Goal: Navigation & Orientation: Find specific page/section

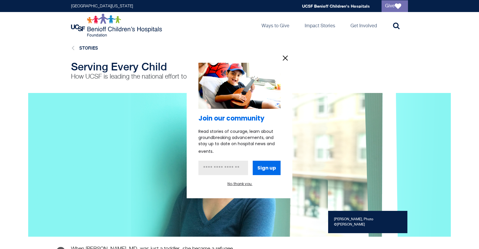
click at [278, 28] on div at bounding box center [239, 124] width 479 height 249
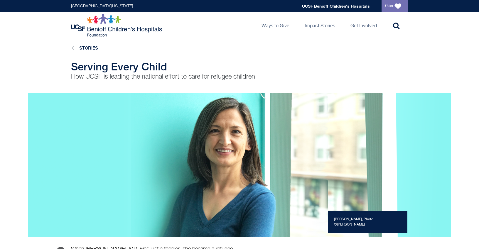
click at [281, 58] on div "Join our community Read stories of courage, learn about groundbreaking advancem…" at bounding box center [240, 109] width 106 height 147
click at [392, 28] on link "Toggle search" at bounding box center [394, 25] width 26 height 26
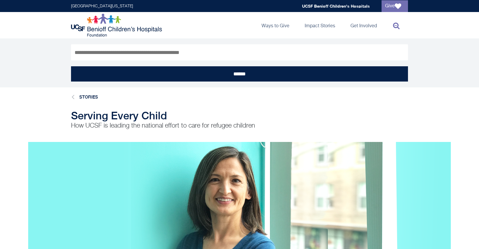
drag, startPoint x: 256, startPoint y: 49, endPoint x: 253, endPoint y: 54, distance: 5.9
click at [255, 50] on input "Search" at bounding box center [239, 52] width 337 height 16
click at [253, 55] on input "Search" at bounding box center [239, 52] width 337 height 16
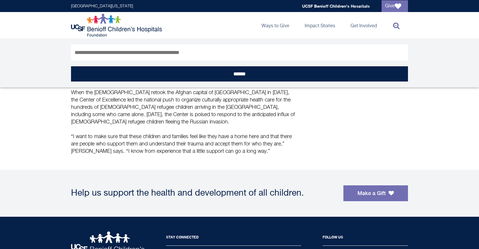
scroll to position [445, 0]
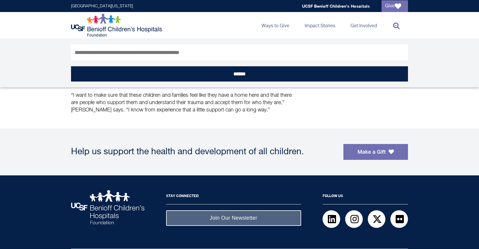
click at [220, 65] on form "Search ******" at bounding box center [239, 62] width 337 height 49
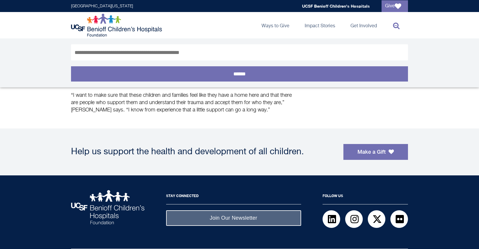
click at [224, 77] on input "******" at bounding box center [239, 73] width 337 height 15
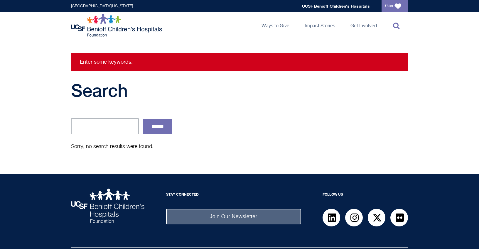
click at [393, 23] on icon at bounding box center [396, 25] width 6 height 7
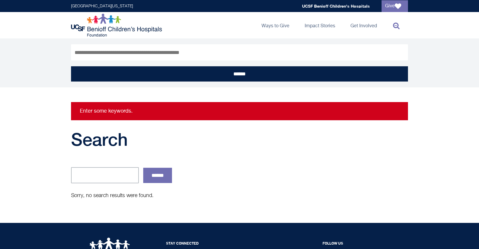
click at [114, 27] on img at bounding box center [117, 24] width 92 height 23
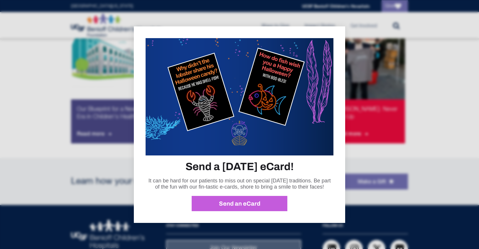
scroll to position [484, 0]
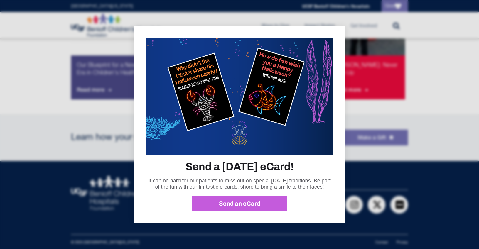
click at [211, 207] on link "Send an eCard" at bounding box center [240, 203] width 96 height 15
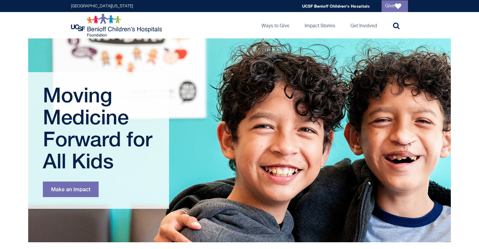
scroll to position [0, 0]
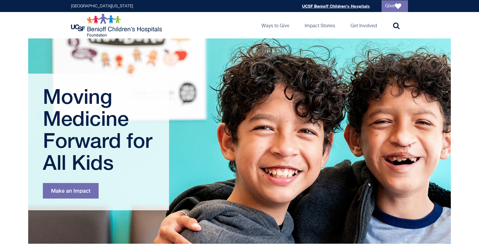
click at [348, 7] on link "UCSF Benioff Children's Hospitals" at bounding box center [336, 6] width 68 height 5
